Goal: Transaction & Acquisition: Purchase product/service

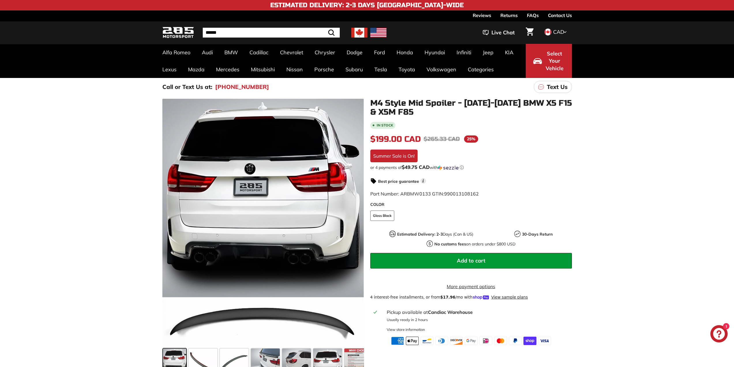
scroll to position [29, 0]
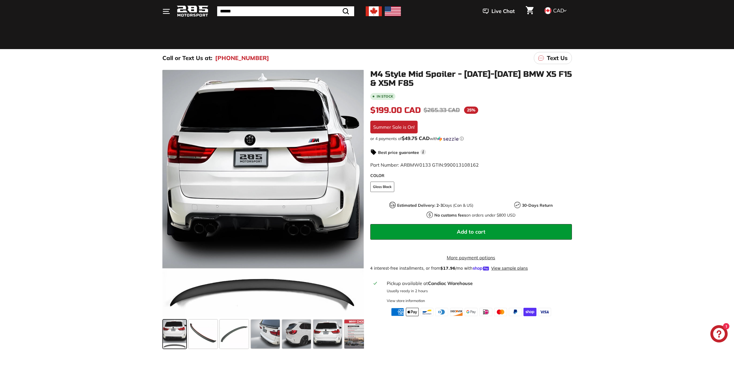
click at [174, 333] on span at bounding box center [175, 333] width 24 height 29
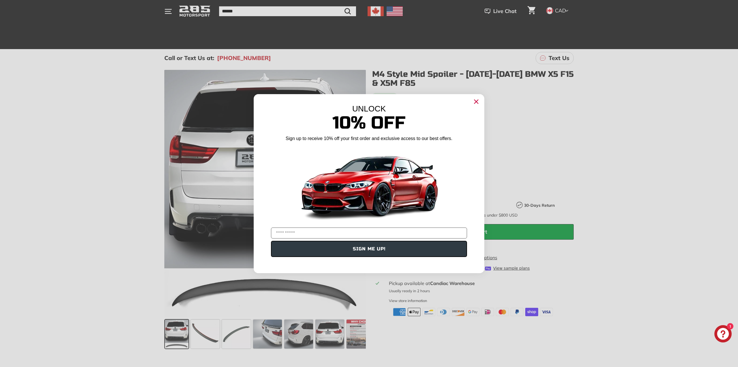
click at [478, 99] on circle "Close dialog" at bounding box center [476, 101] width 9 height 9
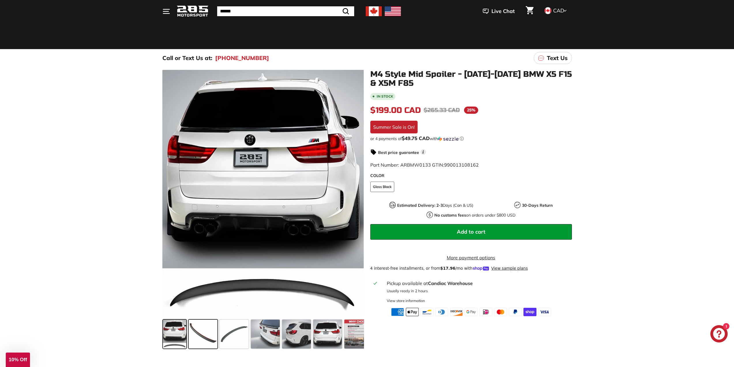
click at [198, 329] on span at bounding box center [203, 333] width 29 height 29
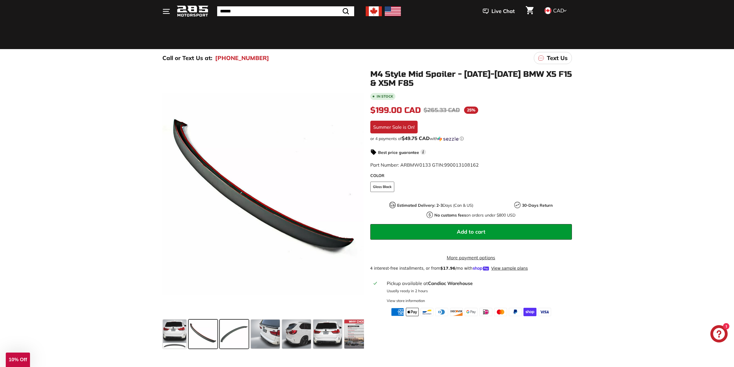
click at [241, 330] on span at bounding box center [234, 333] width 29 height 29
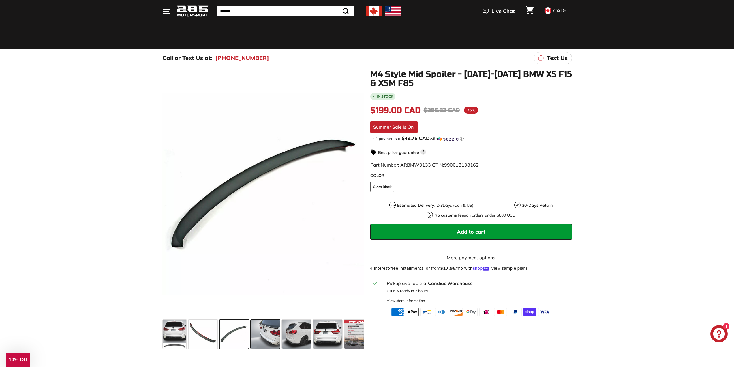
click at [273, 330] on span at bounding box center [265, 333] width 29 height 29
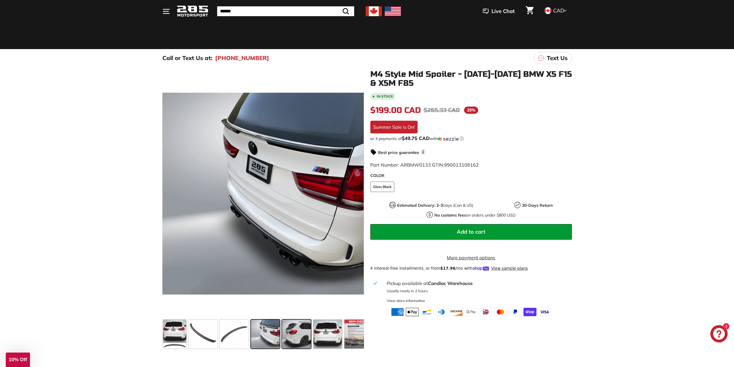
click at [299, 328] on span at bounding box center [296, 333] width 29 height 29
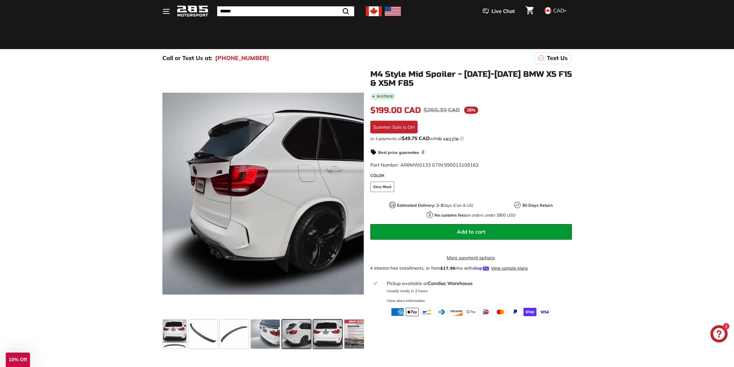
click at [328, 327] on span at bounding box center [327, 333] width 29 height 29
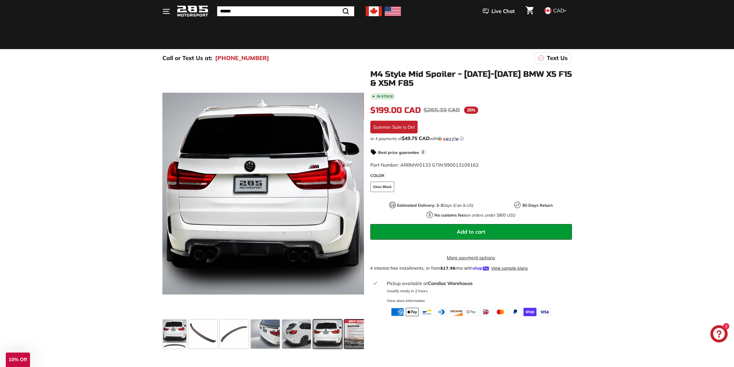
click at [348, 327] on span at bounding box center [358, 333] width 29 height 29
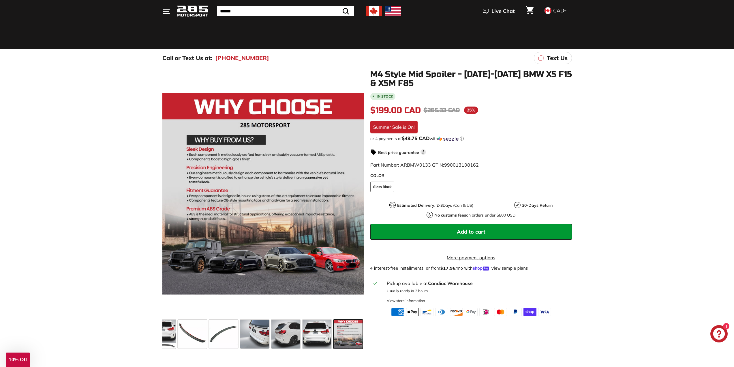
click at [161, 11] on button ". . . Site navigation" at bounding box center [166, 11] width 15 height 17
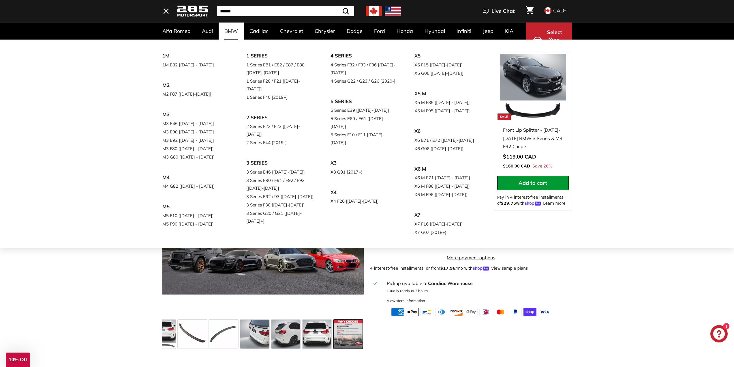
click at [414, 61] on link "X5" at bounding box center [448, 56] width 68 height 10
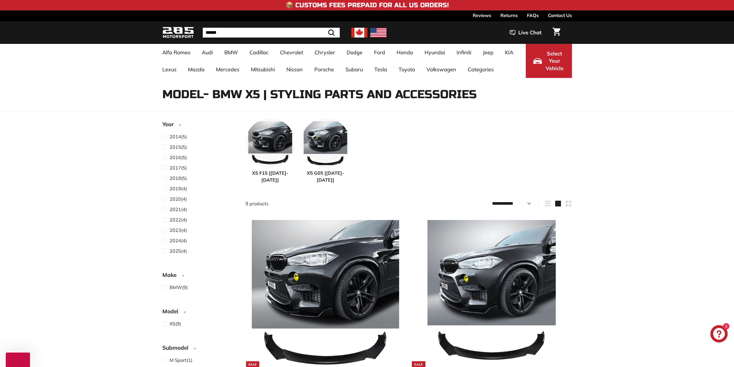
select select "**********"
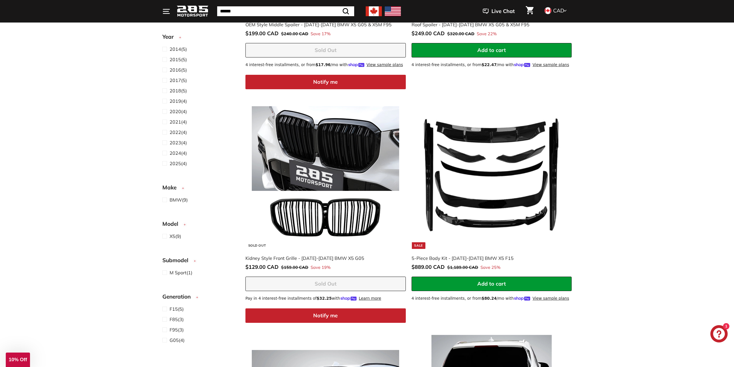
scroll to position [634, 0]
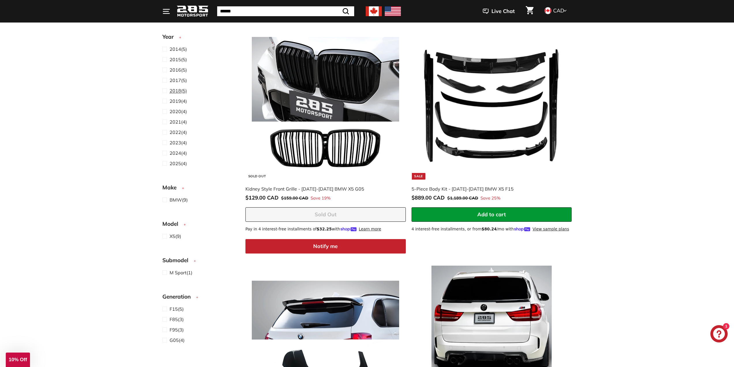
click at [166, 91] on span at bounding box center [165, 90] width 7 height 7
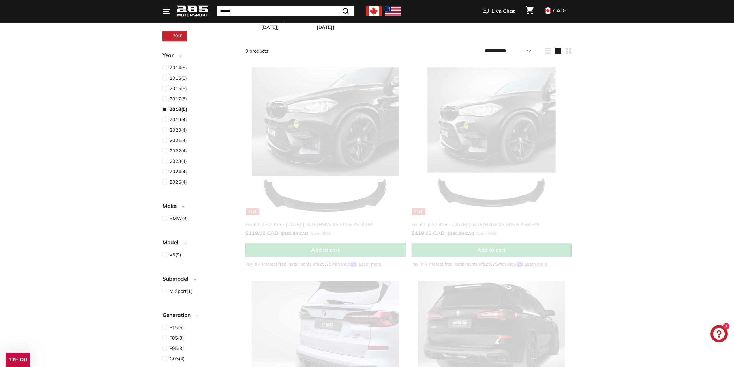
scroll to position [7, 0]
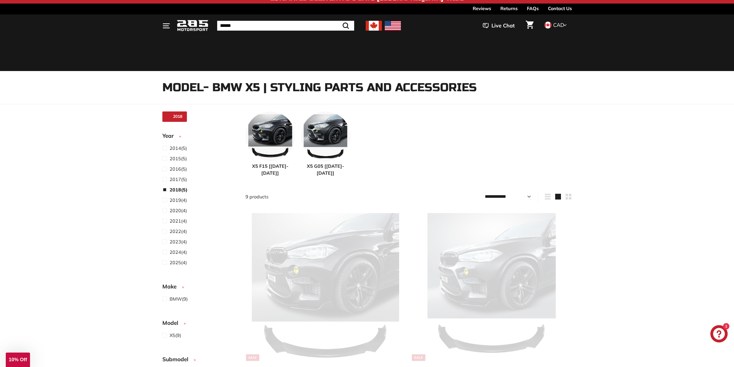
select select "**********"
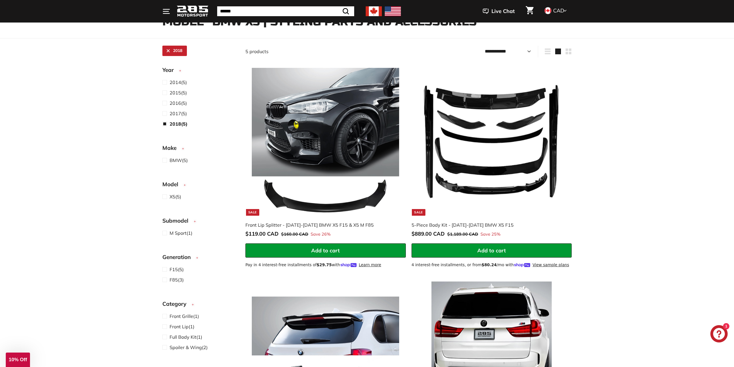
scroll to position [93, 0]
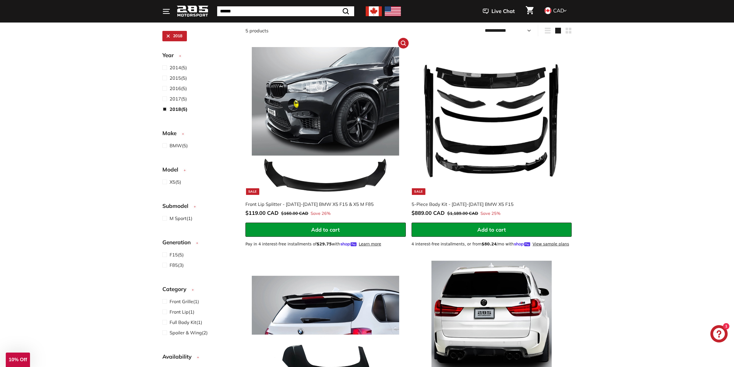
click at [312, 104] on img at bounding box center [325, 120] width 147 height 147
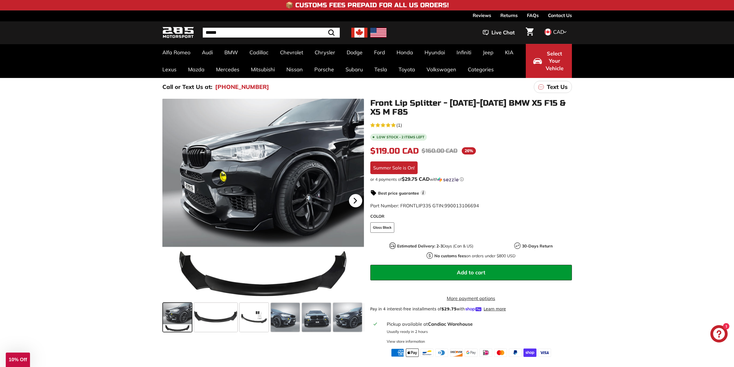
click at [356, 200] on icon at bounding box center [355, 200] width 2 height 5
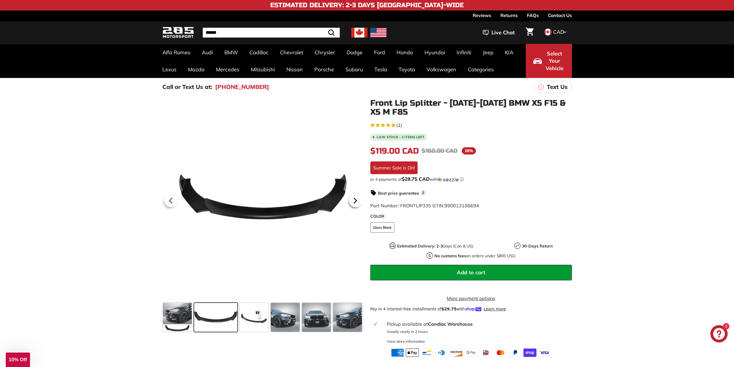
click at [356, 202] on icon at bounding box center [355, 200] width 13 height 13
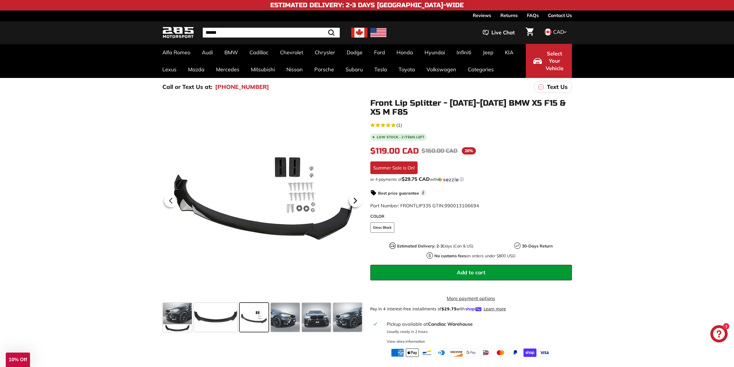
click at [356, 202] on icon at bounding box center [355, 200] width 13 height 13
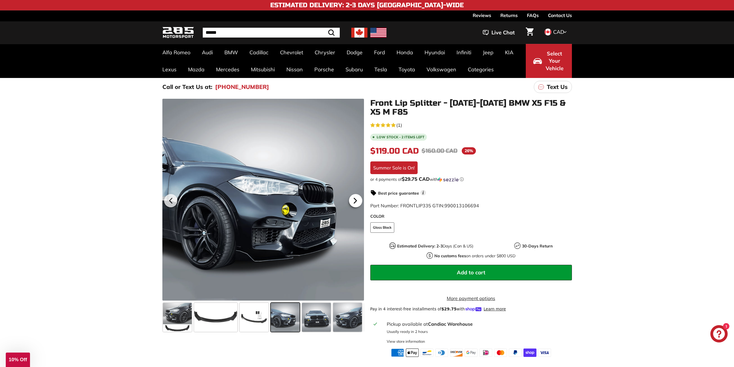
click at [356, 202] on icon at bounding box center [355, 200] width 13 height 13
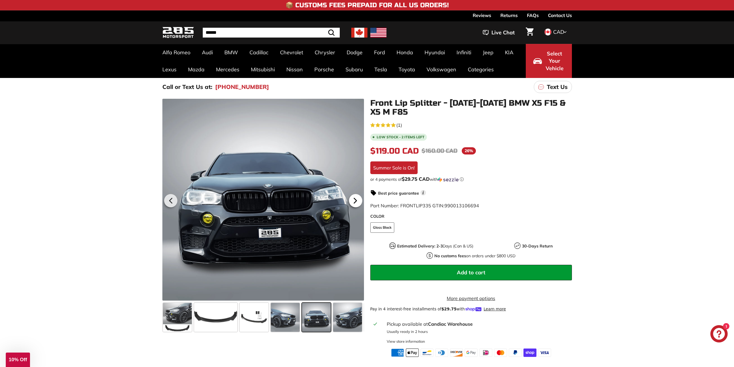
click at [356, 202] on icon at bounding box center [355, 200] width 13 height 13
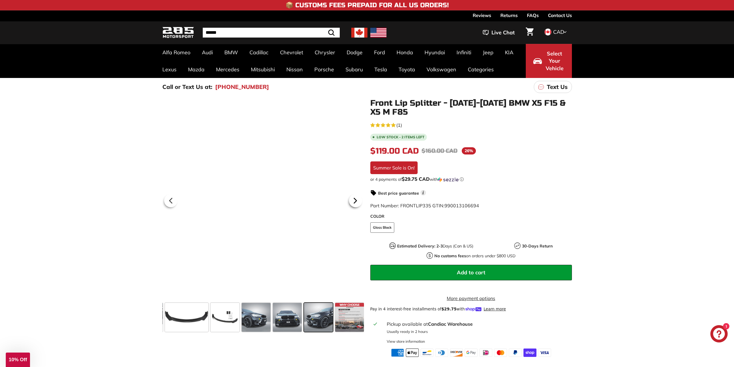
scroll to position [0, 30]
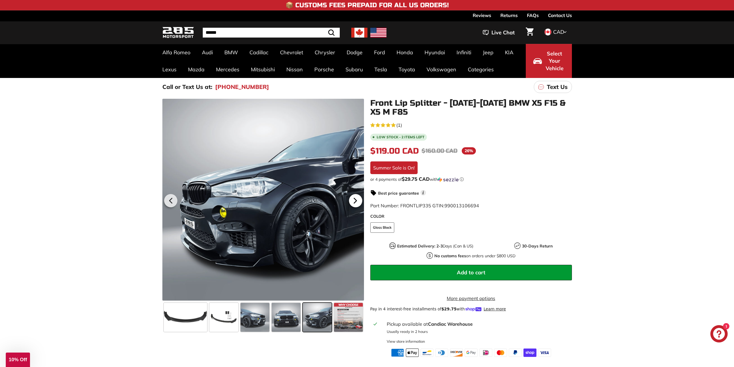
click at [356, 202] on icon at bounding box center [355, 200] width 13 height 13
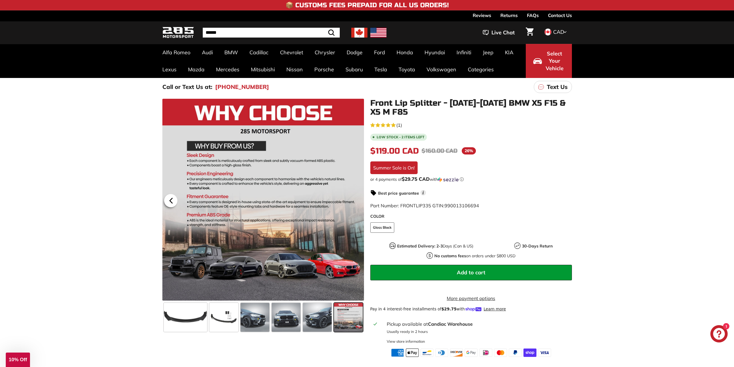
click at [170, 201] on icon at bounding box center [171, 200] width 2 height 5
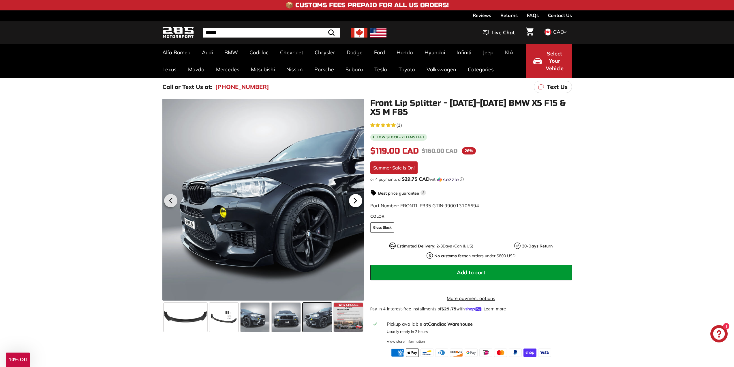
click at [356, 199] on icon at bounding box center [355, 200] width 13 height 13
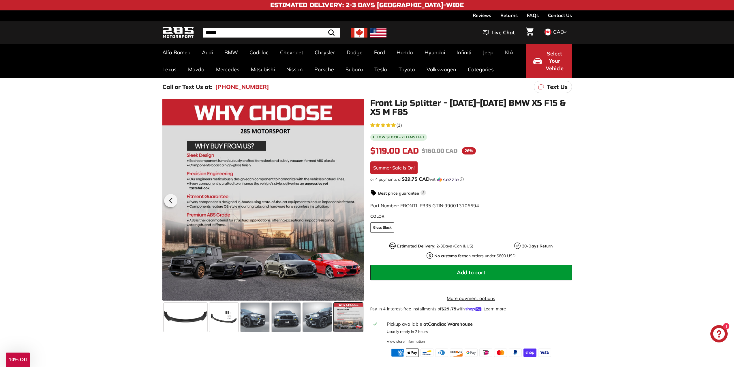
click at [356, 199] on div at bounding box center [263, 200] width 202 height 202
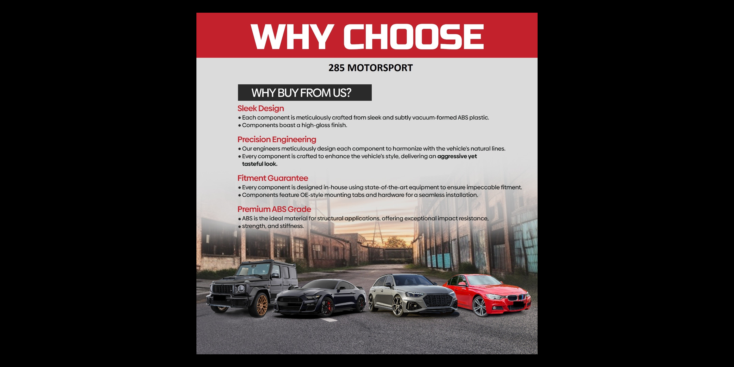
click at [588, 160] on div at bounding box center [563, 196] width 734 height 367
